Goal: Information Seeking & Learning: Learn about a topic

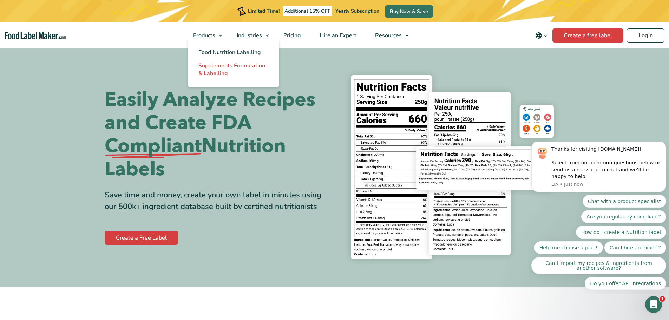
click at [211, 70] on span "Supplements Formulation & Labelling" at bounding box center [231, 69] width 67 height 15
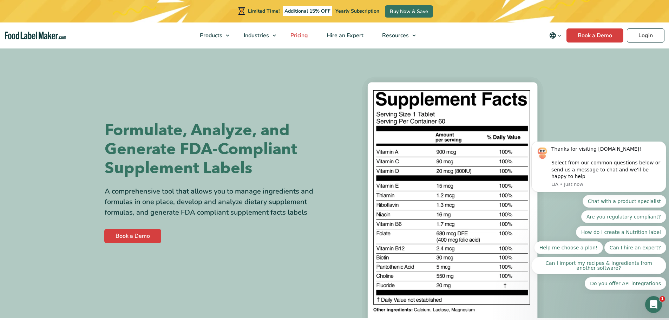
click at [304, 32] on span "Pricing" at bounding box center [298, 36] width 20 height 8
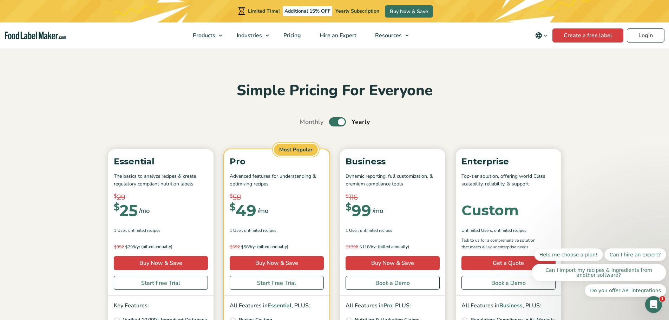
click at [330, 122] on label "Toggle" at bounding box center [337, 121] width 17 height 9
click at [305, 122] on input "Toggle" at bounding box center [303, 122] width 5 height 5
checkbox input "false"
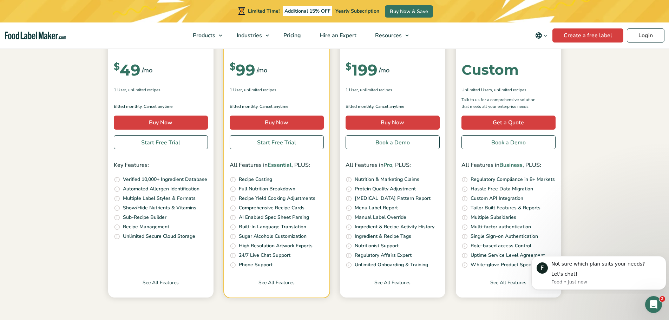
scroll to position [70, 0]
